Goal: Find specific page/section: Find specific page/section

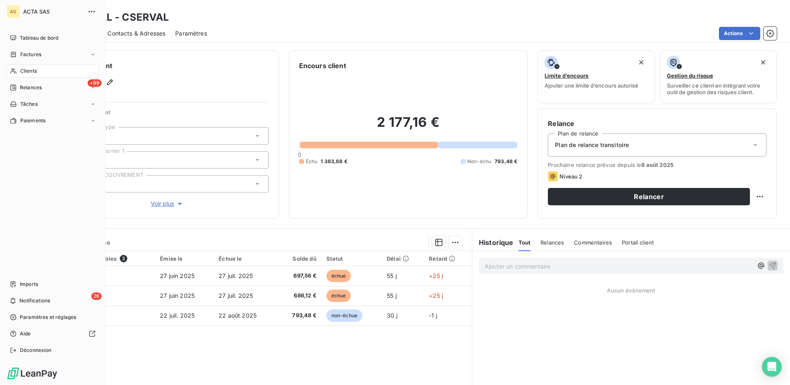
click at [16, 71] on icon at bounding box center [13, 71] width 7 height 7
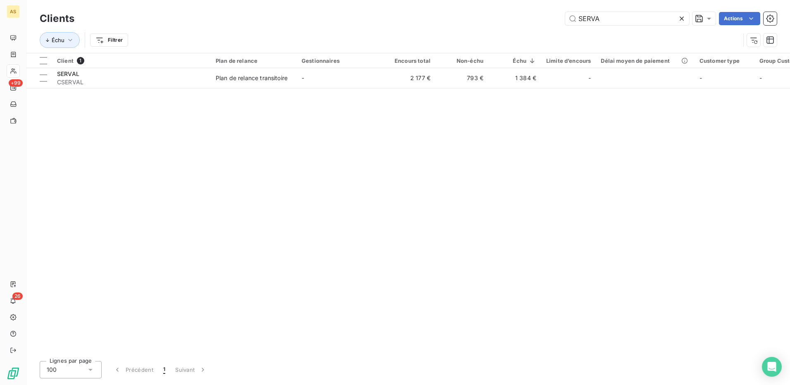
click at [680, 17] on icon at bounding box center [682, 19] width 4 height 4
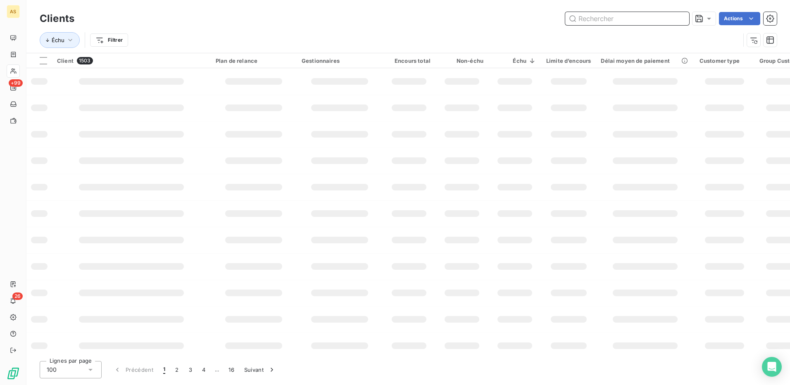
click at [584, 18] on input "text" at bounding box center [627, 18] width 124 height 13
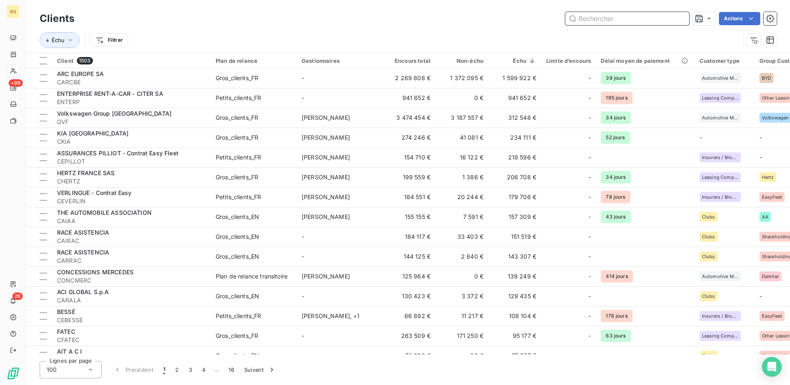
click at [587, 17] on input "text" at bounding box center [627, 18] width 124 height 13
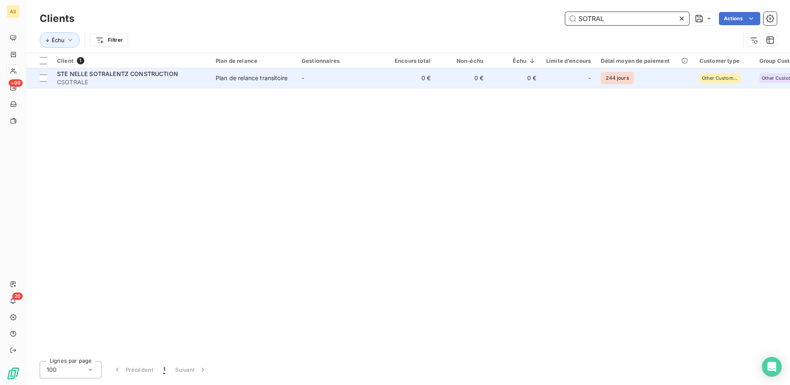
type input "SOTRAL"
click at [192, 69] on td "STE NELLE SOTRALENTZ CONSTRUCTION CSOTRALE" at bounding box center [131, 78] width 159 height 20
